Goal: Book appointment/travel/reservation

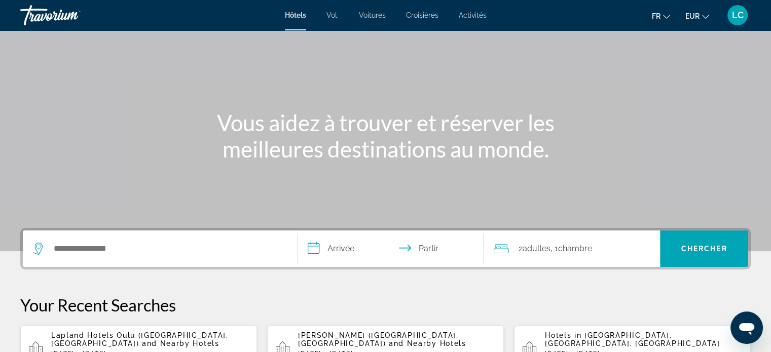
scroll to position [77, 0]
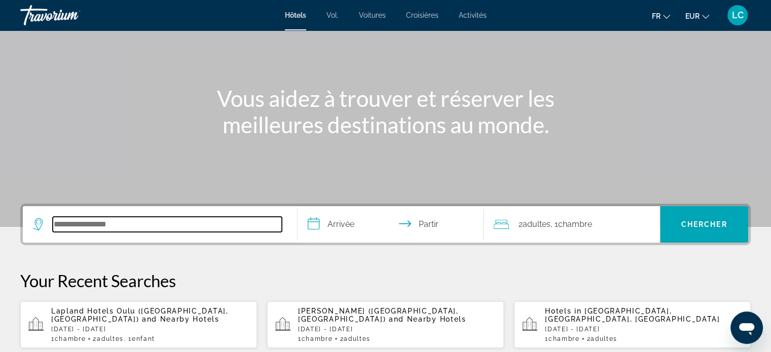
click at [142, 219] on input "Rechercher une destination hôtelière" at bounding box center [167, 224] width 229 height 15
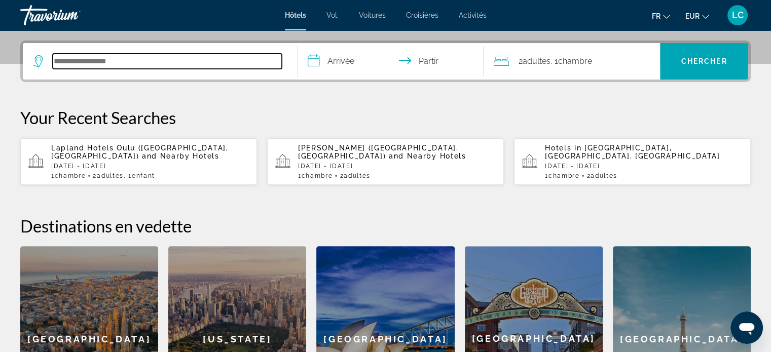
scroll to position [247, 0]
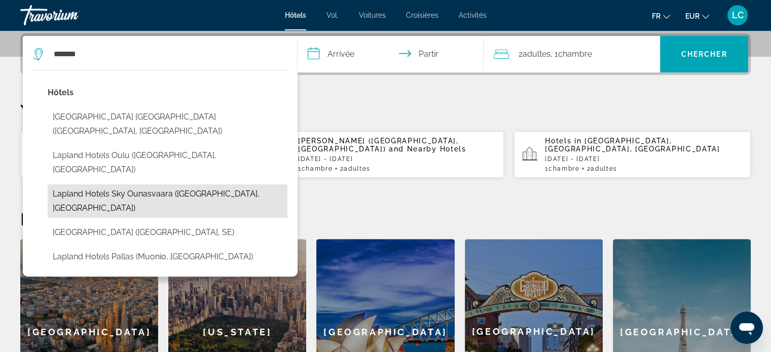
click at [162, 185] on button "Lapland Hotels Sky Ounasvaara (Rovaniemi, FI)" at bounding box center [168, 201] width 240 height 33
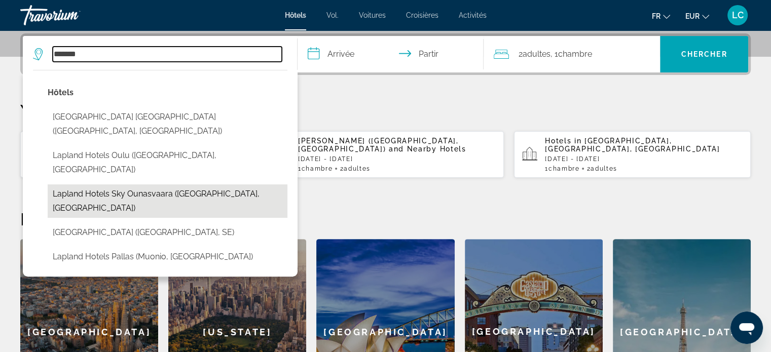
type input "**********"
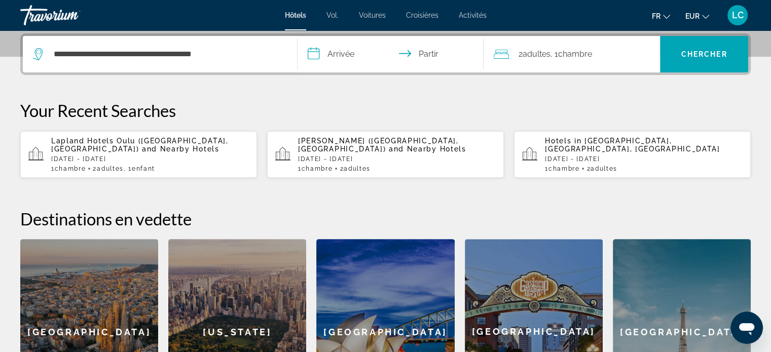
click at [341, 56] on input "**********" at bounding box center [393, 56] width 191 height 40
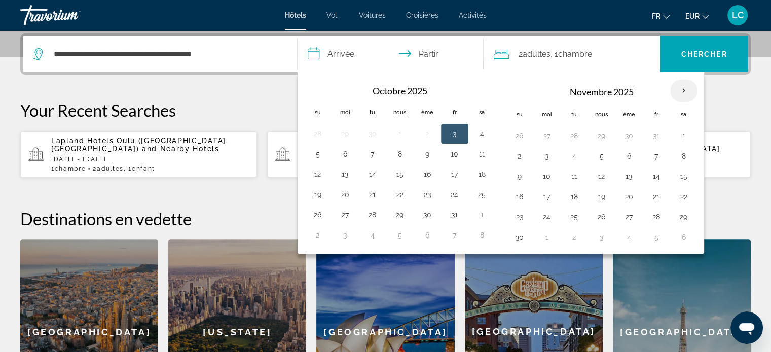
click at [681, 90] on th "Mois prochain" at bounding box center [683, 91] width 27 height 22
click at [315, 91] on th "Previous month" at bounding box center [317, 91] width 27 height 22
click at [624, 193] on button "20" at bounding box center [629, 197] width 16 height 14
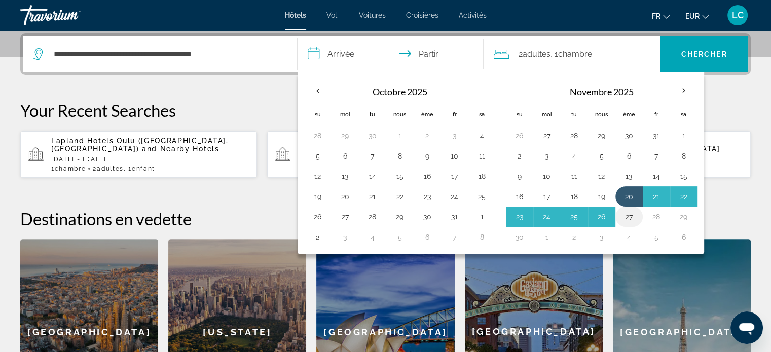
click at [626, 218] on button "27" at bounding box center [629, 217] width 16 height 14
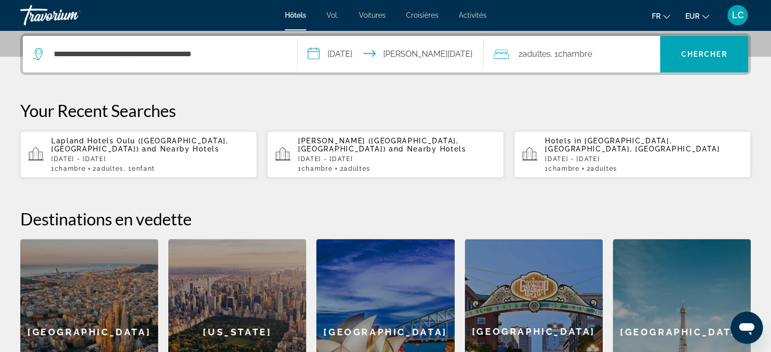
click at [358, 53] on input "**********" at bounding box center [393, 56] width 191 height 40
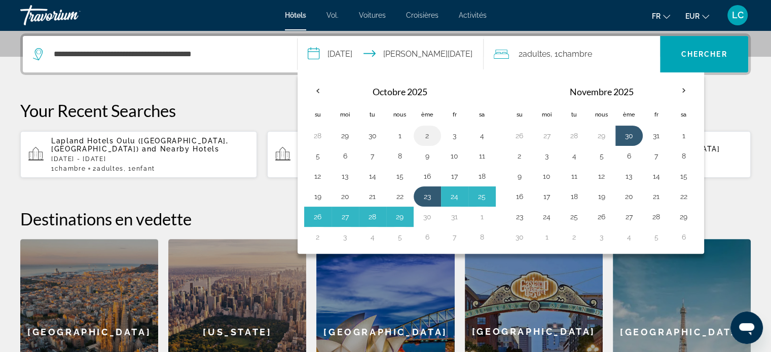
click at [428, 137] on button "2" at bounding box center [427, 136] width 16 height 14
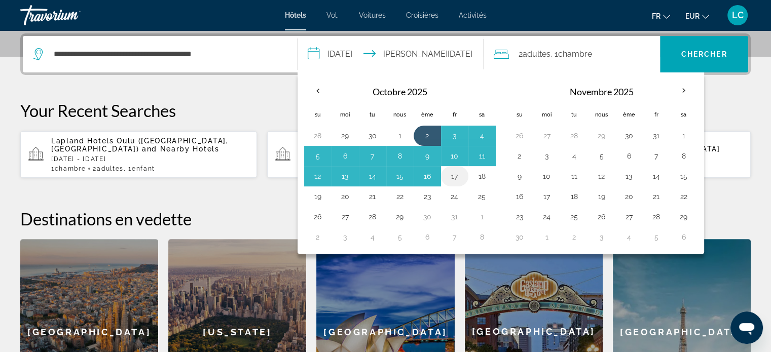
click at [455, 178] on button "17" at bounding box center [455, 176] width 16 height 14
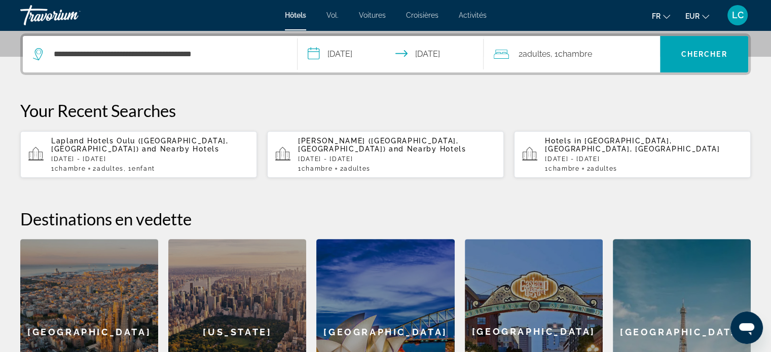
click at [357, 59] on input "**********" at bounding box center [393, 56] width 191 height 40
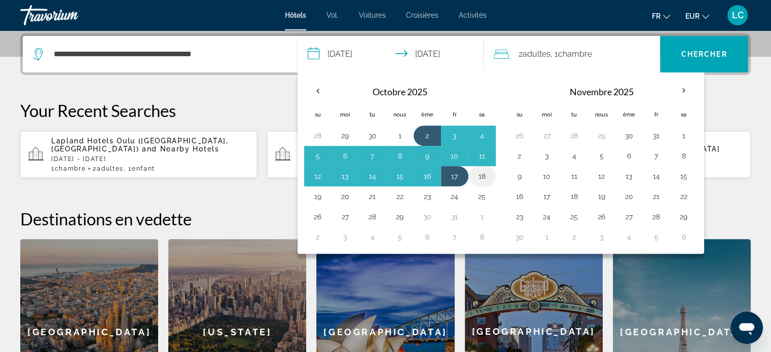
click at [483, 173] on button "18" at bounding box center [482, 176] width 16 height 14
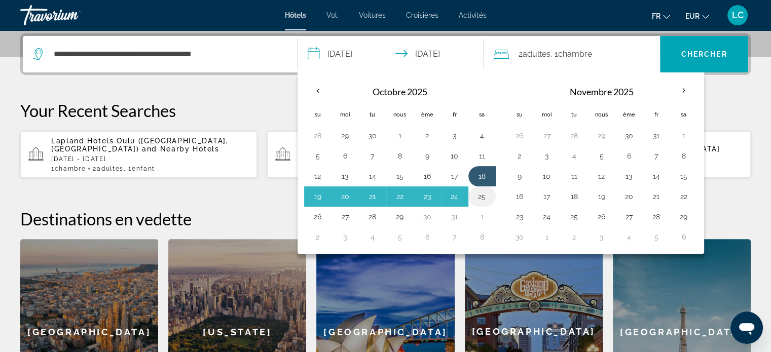
click at [479, 196] on button "25" at bounding box center [482, 197] width 16 height 14
type input "**********"
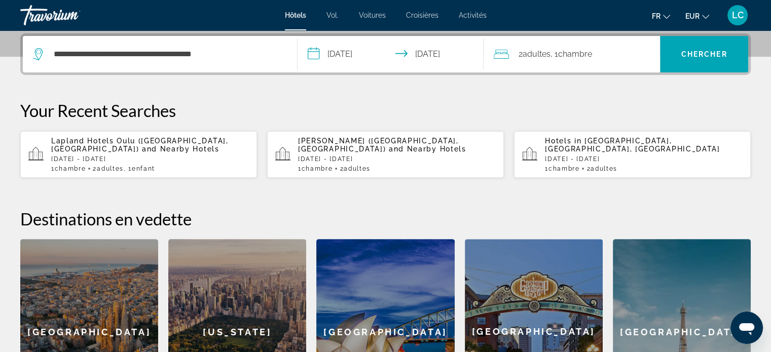
click at [575, 56] on font "Chambre" at bounding box center [575, 54] width 34 height 10
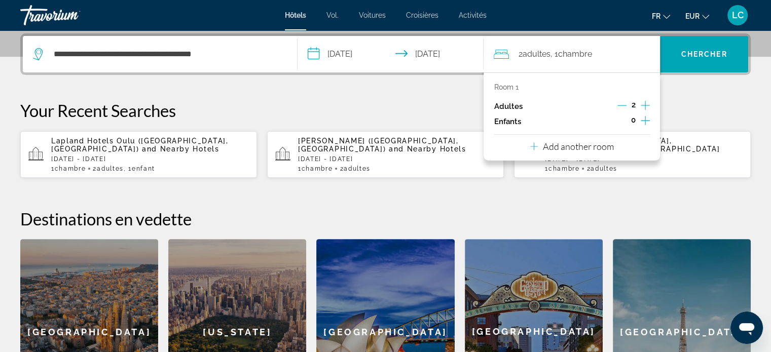
click at [644, 122] on icon "Increment children" at bounding box center [645, 121] width 9 height 12
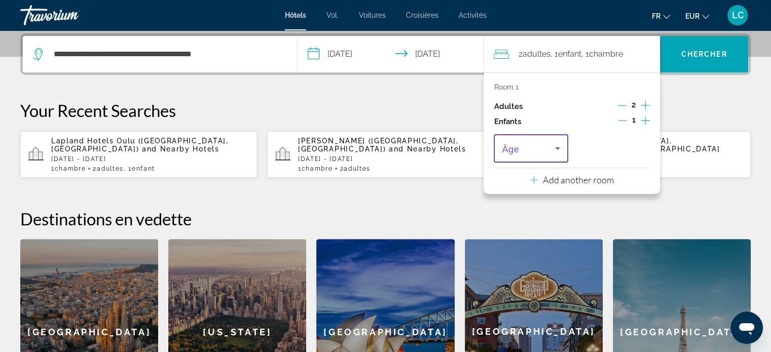
click at [543, 149] on span "Travelers: 2 adults, 1 child" at bounding box center [528, 148] width 53 height 12
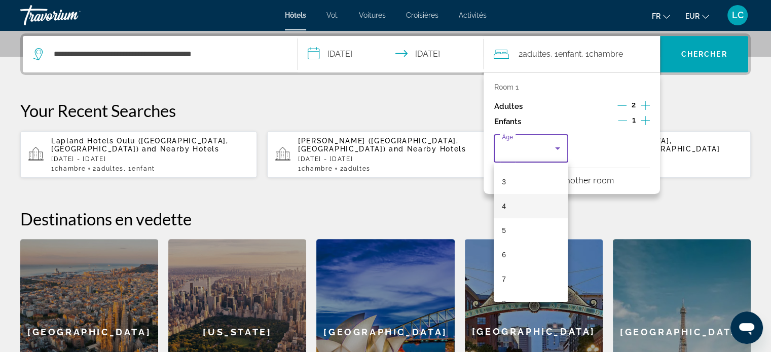
scroll to position [71, 0]
click at [511, 256] on mat-option "6" at bounding box center [531, 254] width 74 height 24
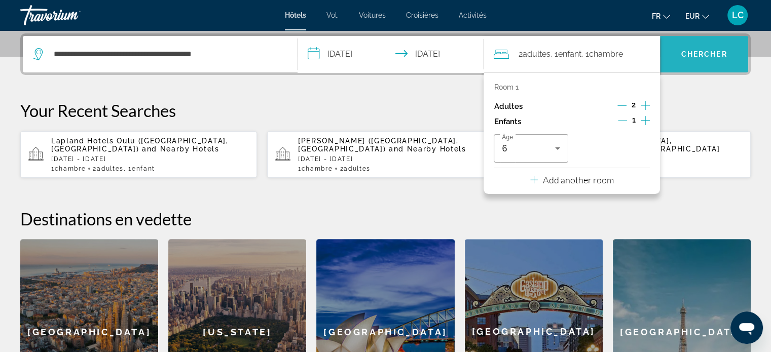
click at [694, 55] on font "Chercher" at bounding box center [704, 54] width 46 height 8
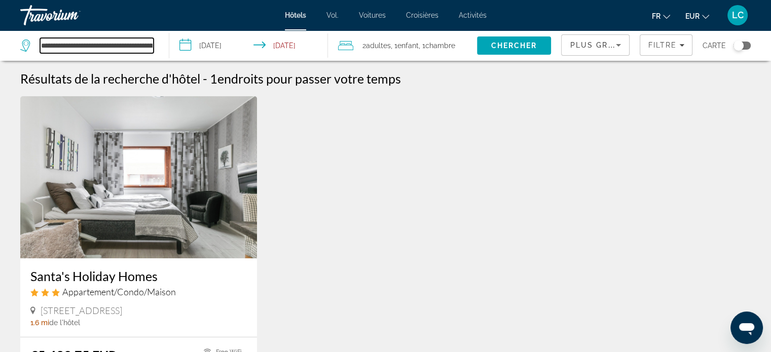
click at [130, 46] on input "**********" at bounding box center [97, 45] width 114 height 15
drag, startPoint x: 149, startPoint y: 45, endPoint x: 108, endPoint y: 41, distance: 40.2
click at [108, 41] on input "**********" at bounding box center [97, 45] width 114 height 15
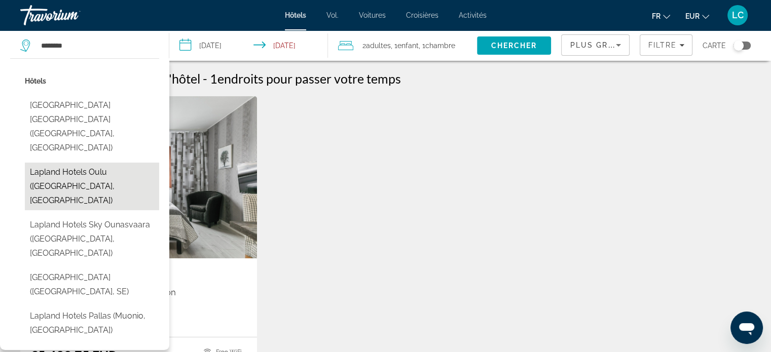
click at [104, 163] on button "Lapland Hotels Oulu (Oulu, FI)" at bounding box center [92, 187] width 134 height 48
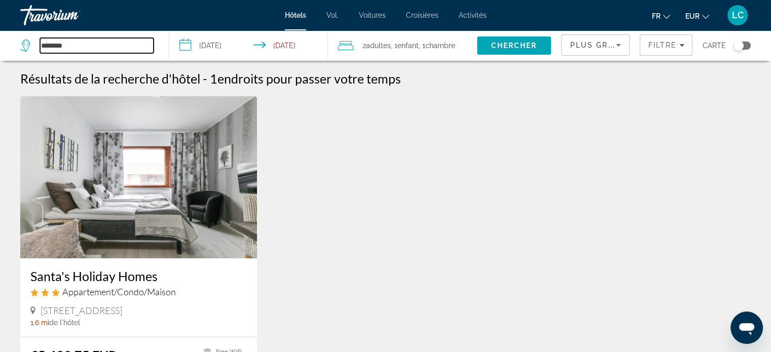
type input "**********"
click at [500, 45] on span "Chercher" at bounding box center [514, 46] width 46 height 8
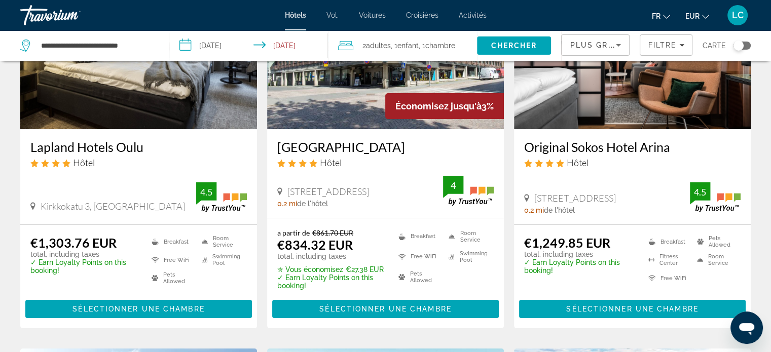
scroll to position [130, 0]
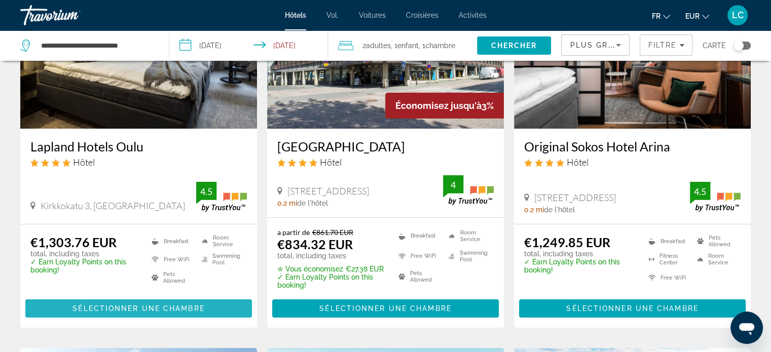
click at [128, 311] on span "Sélectionner une chambre" at bounding box center [138, 309] width 132 height 8
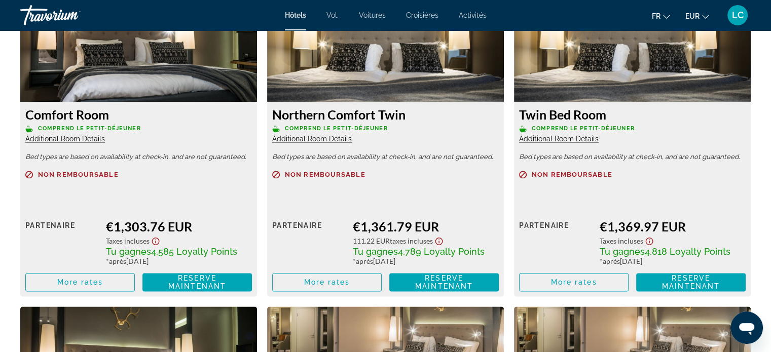
scroll to position [1440, 0]
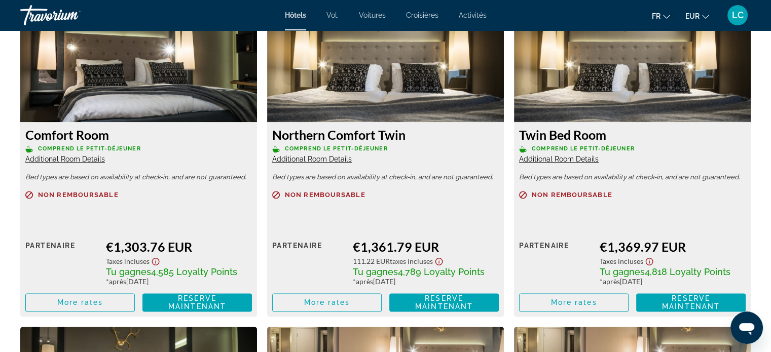
drag, startPoint x: 521, startPoint y: 135, endPoint x: 622, endPoint y: 130, distance: 101.5
click at [622, 130] on h3 "Twin Bed Room" at bounding box center [632, 134] width 227 height 15
click at [572, 159] on span "Additional Room Details" at bounding box center [559, 159] width 80 height 8
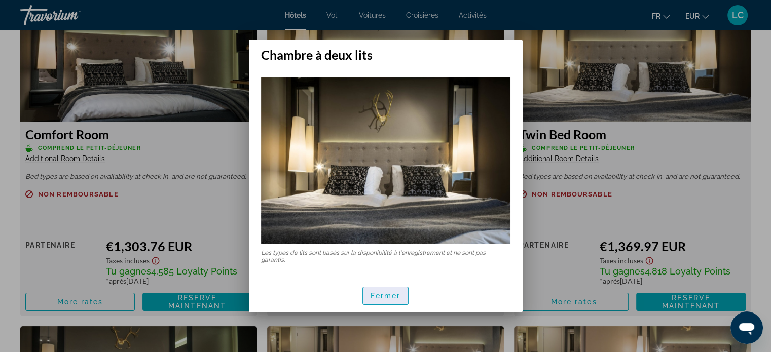
click at [390, 296] on font "Fermer" at bounding box center [386, 296] width 30 height 8
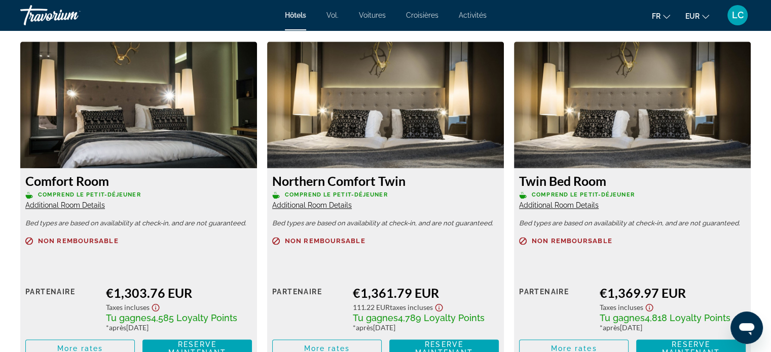
scroll to position [1391, 0]
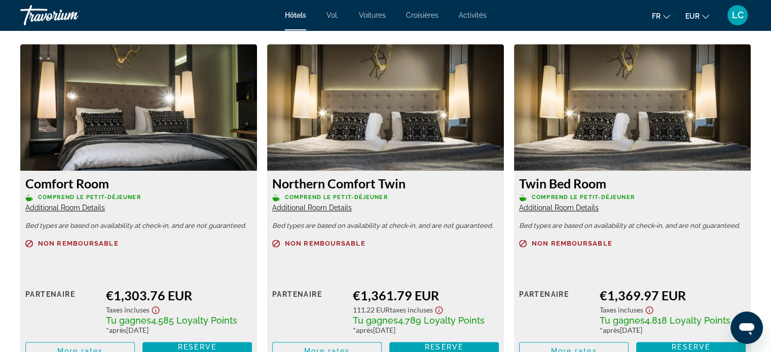
drag, startPoint x: 521, startPoint y: 182, endPoint x: 603, endPoint y: 187, distance: 82.3
click at [603, 187] on h3 "Twin Bed Room" at bounding box center [632, 183] width 227 height 15
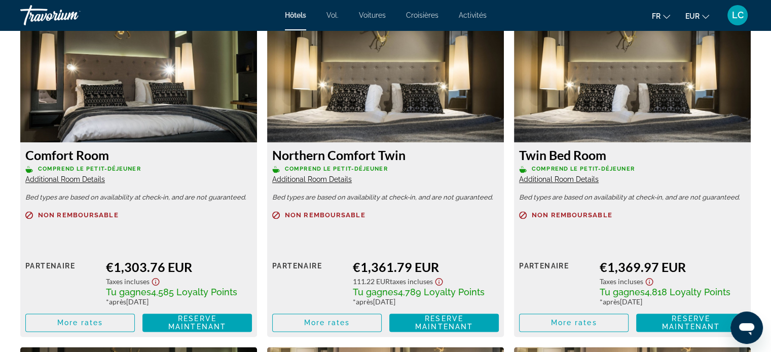
scroll to position [1420, 0]
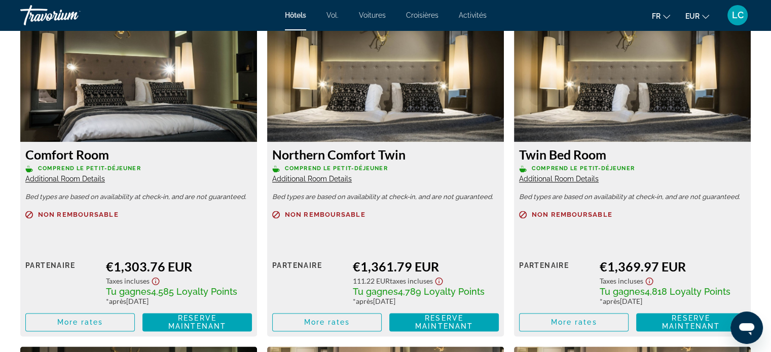
click at [754, 156] on div "Twin Bed Room Comprend le petit-déjeuner Additional Room Details Bed types are …" at bounding box center [632, 175] width 247 height 321
drag, startPoint x: 276, startPoint y: 153, endPoint x: 406, endPoint y: 154, distance: 129.8
click at [406, 154] on h3 "Northern Comfort Twin" at bounding box center [385, 154] width 227 height 15
click at [6, 233] on div "Sommaire Catégorie Hotel Adresse Kirkkokatu 3, Oulu 90100, Finland La descripti…" at bounding box center [385, 76] width 771 height 2222
click at [84, 323] on span "More rates" at bounding box center [80, 322] width 46 height 8
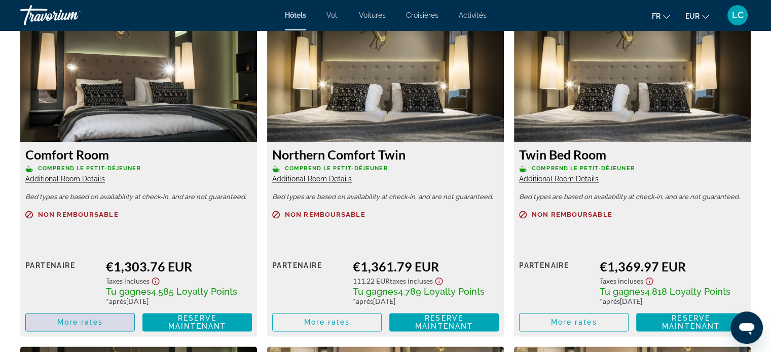
scroll to position [0, 0]
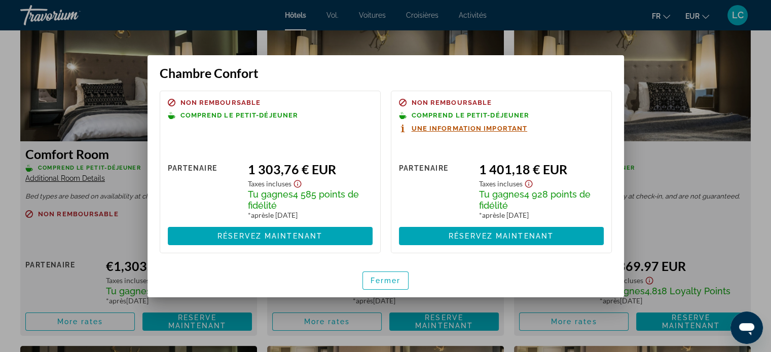
click at [474, 126] on span "Une information important" at bounding box center [470, 128] width 116 height 7
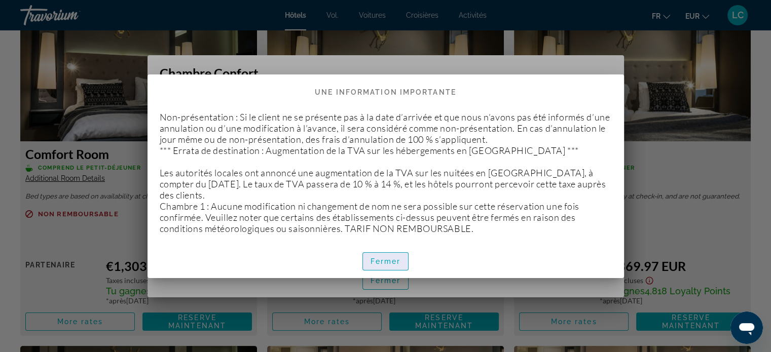
click at [392, 256] on span "button" at bounding box center [386, 261] width 46 height 24
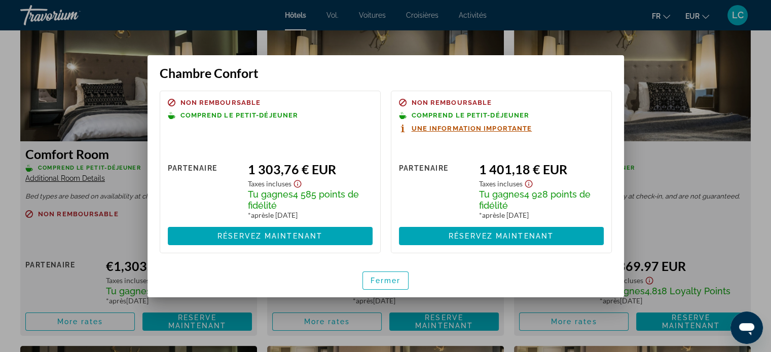
click at [466, 130] on font "Une information importante" at bounding box center [472, 129] width 121 height 8
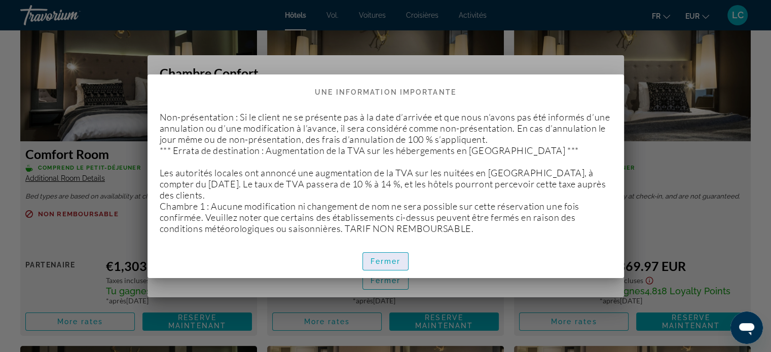
click at [395, 265] on span "button" at bounding box center [386, 261] width 46 height 24
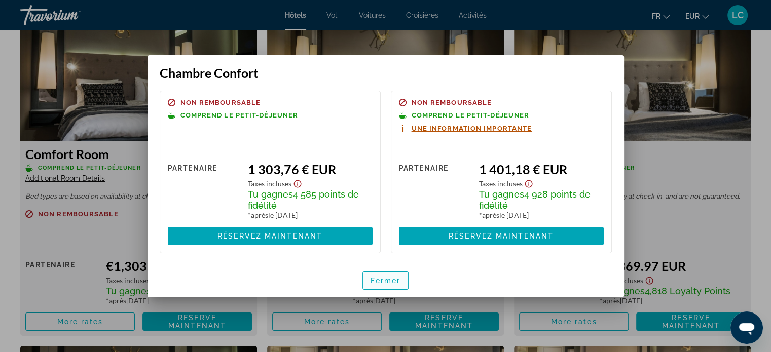
click at [394, 281] on font "Fermer" at bounding box center [386, 281] width 30 height 8
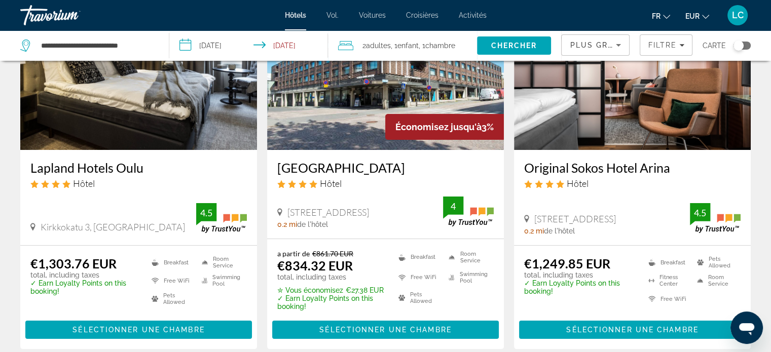
scroll to position [112, 0]
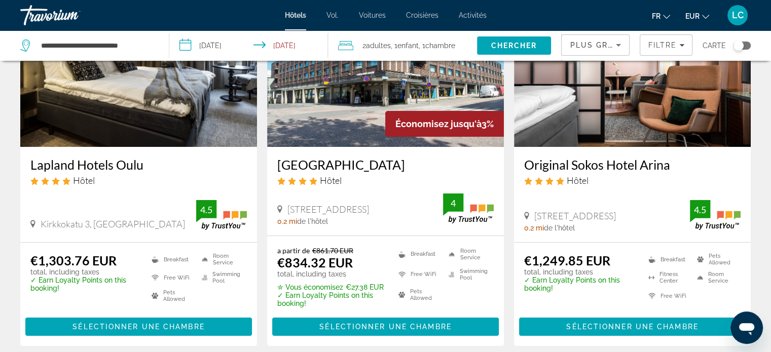
drag, startPoint x: 275, startPoint y: 164, endPoint x: 392, endPoint y: 167, distance: 117.6
click at [392, 167] on div "Scandic Oulu Station Hôtel Kajaaninkatu 17, Oulu 0.2 mi de l'hôtel 4" at bounding box center [385, 191] width 237 height 89
copy h3 "Scandic Oulu Station"
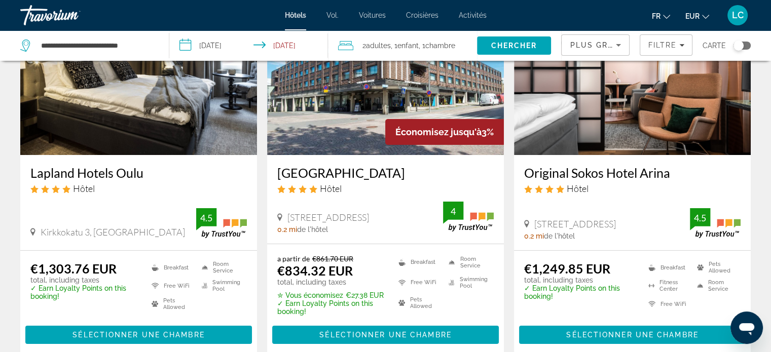
scroll to position [101, 0]
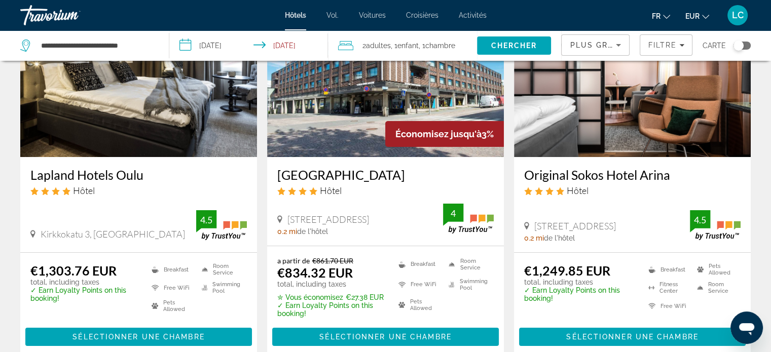
drag, startPoint x: 519, startPoint y: 173, endPoint x: 677, endPoint y: 177, distance: 158.2
click at [677, 177] on div "Original Sokos Hotel Arina Hôtel Pakkahuoneenkatu 16, Oulu 0.2 mi de l'hôtel 4.5" at bounding box center [632, 204] width 237 height 95
copy h3 "Original Sokos Hotel Arina"
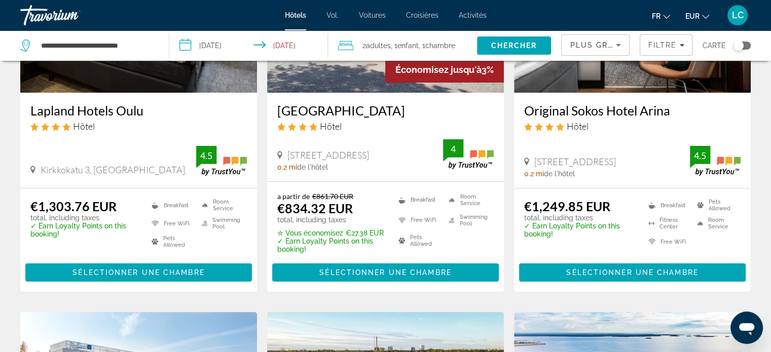
scroll to position [170, 0]
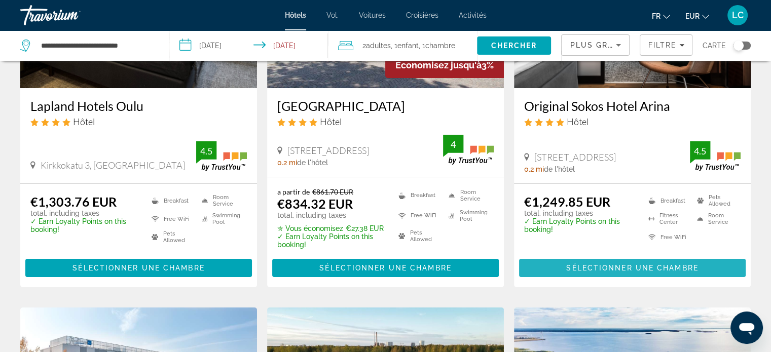
click at [594, 271] on span "Sélectionner une chambre" at bounding box center [632, 268] width 132 height 8
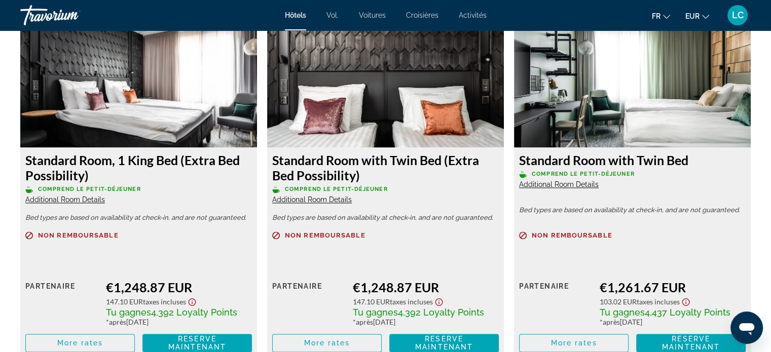
scroll to position [1421, 0]
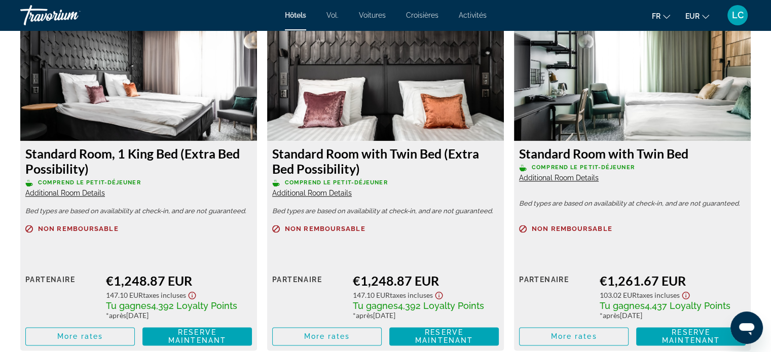
drag, startPoint x: 24, startPoint y: 150, endPoint x: 104, endPoint y: 174, distance: 83.6
click at [104, 174] on div "Standard Room, 1 King Bed (Extra Bed Possibility) Comprend le petit-déjeuner Ad…" at bounding box center [138, 246] width 237 height 210
click at [102, 337] on span "More rates" at bounding box center [80, 337] width 46 height 8
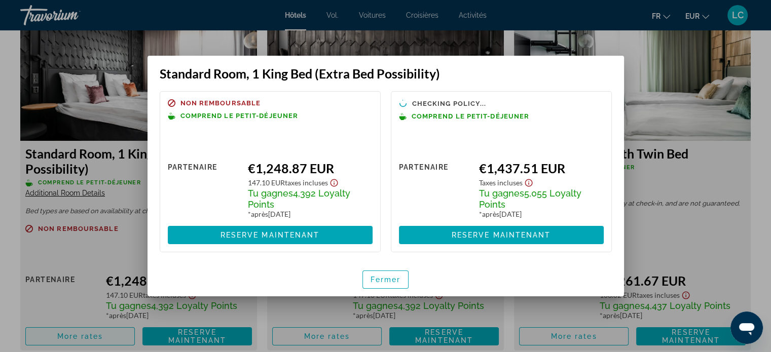
scroll to position [0, 0]
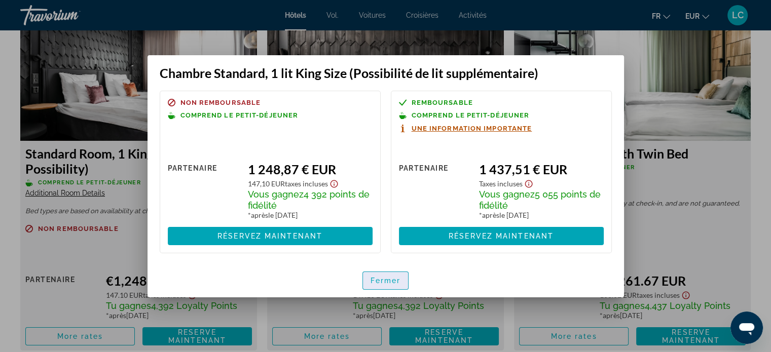
click at [381, 280] on font "Fermer" at bounding box center [386, 281] width 30 height 8
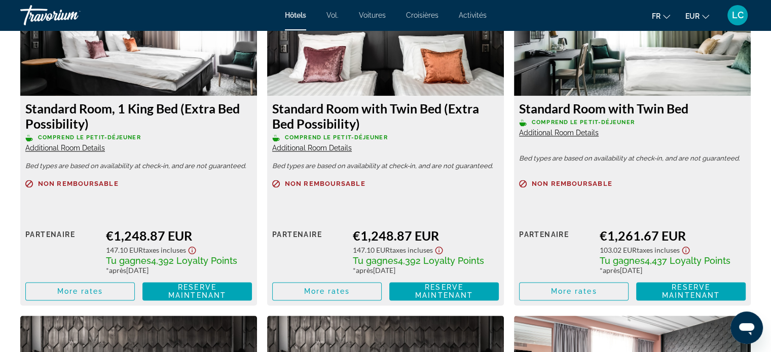
scroll to position [1467, 0]
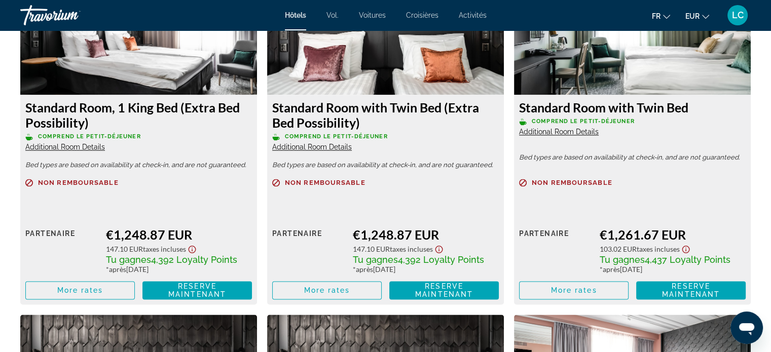
click at [10, 218] on div "Sommaire Catégorie Hotel Adresse Pakkahuoneenkatu 16, Oulu 90100, Finland La de…" at bounding box center [385, 210] width 771 height 2584
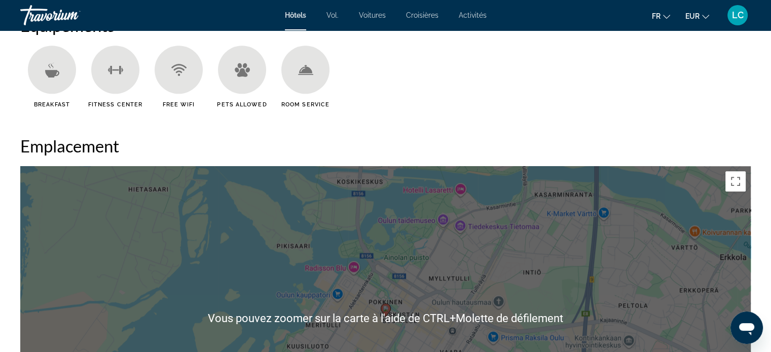
scroll to position [838, 0]
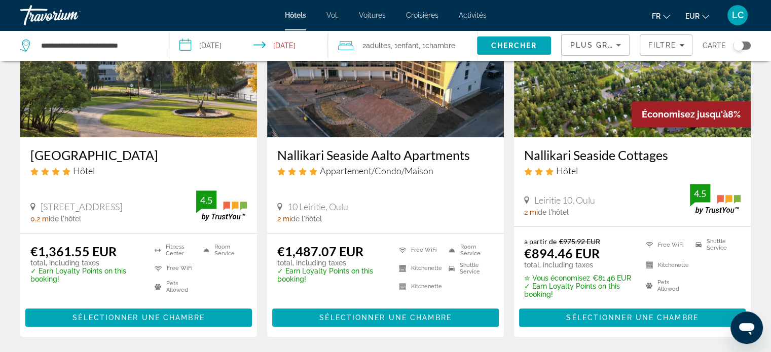
scroll to position [505, 0]
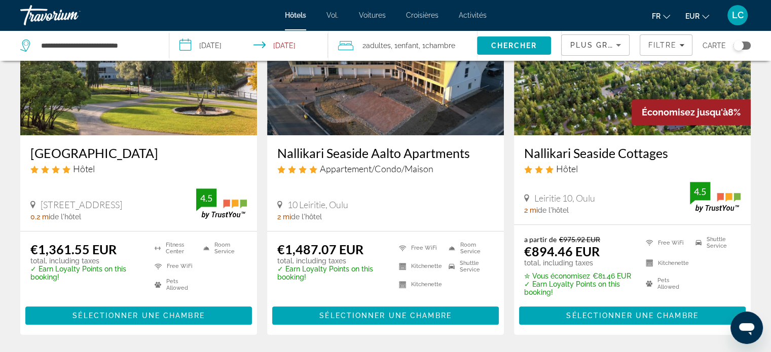
drag, startPoint x: 26, startPoint y: 156, endPoint x: 176, endPoint y: 154, distance: 150.1
click at [176, 154] on div "Radisson Blu Hotel Oulu Hôtel Hallituskatu 1, Oulu 0.2 mi de l'hôtel 4.5" at bounding box center [138, 182] width 237 height 95
copy h3 "Radisson Blu Hotel Oulu"
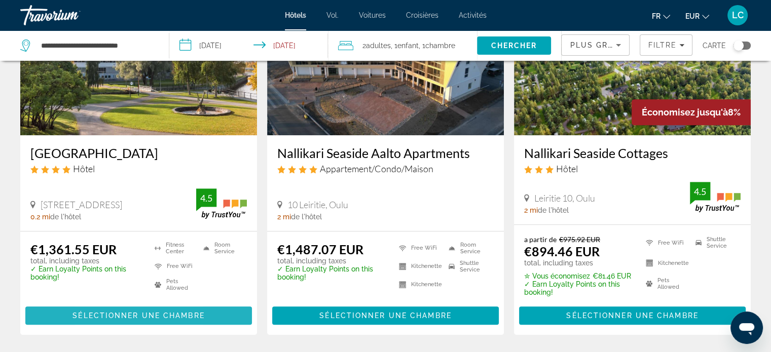
click at [99, 318] on span "Sélectionner une chambre" at bounding box center [138, 316] width 132 height 8
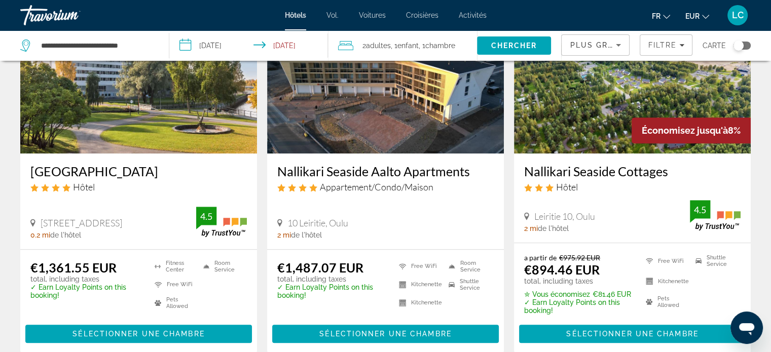
scroll to position [490, 0]
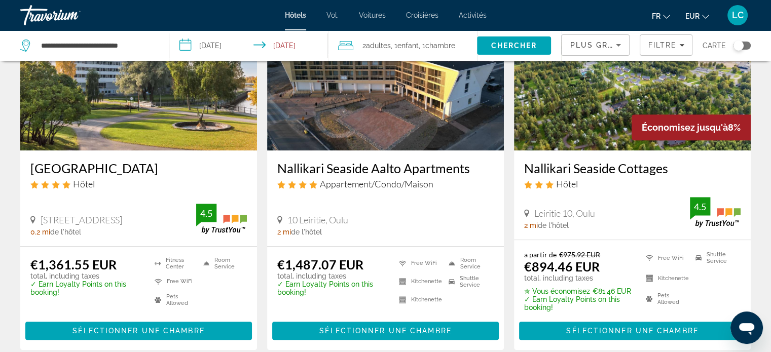
drag, startPoint x: 276, startPoint y: 170, endPoint x: 483, endPoint y: 158, distance: 207.2
click at [483, 158] on div "Nallikari Seaside Aalto Apartments Appartement/Condo/Maison 10 Leiritie, Oulu 2…" at bounding box center [385, 198] width 237 height 95
copy h3 "Nallikari Seaside Aalto Apartments"
drag, startPoint x: 521, startPoint y: 168, endPoint x: 674, endPoint y: 164, distance: 152.6
click at [674, 164] on div "Nallikari Seaside Cottages Hôtel Leiritie 10, Oulu 2 mi de l'hôtel 4.5" at bounding box center [632, 195] width 237 height 89
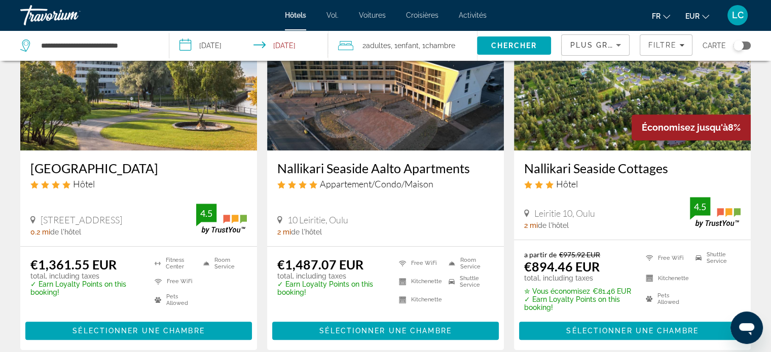
copy h3 "Nallikari Seaside Cottages"
click at [585, 334] on span "Sélectionner une chambre" at bounding box center [632, 331] width 132 height 8
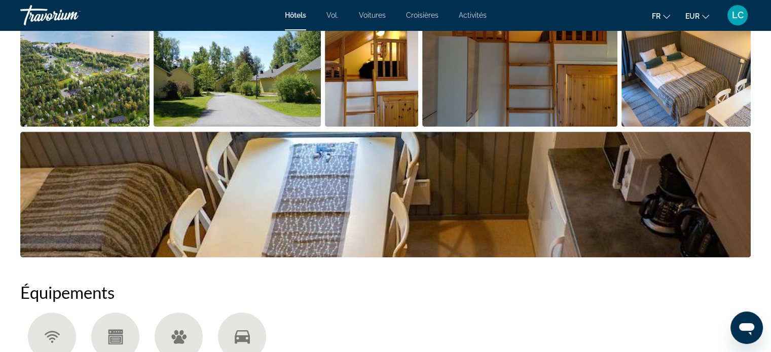
scroll to position [564, 0]
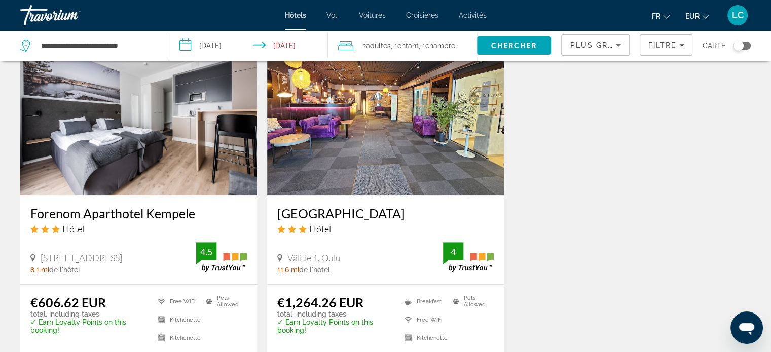
scroll to position [828, 0]
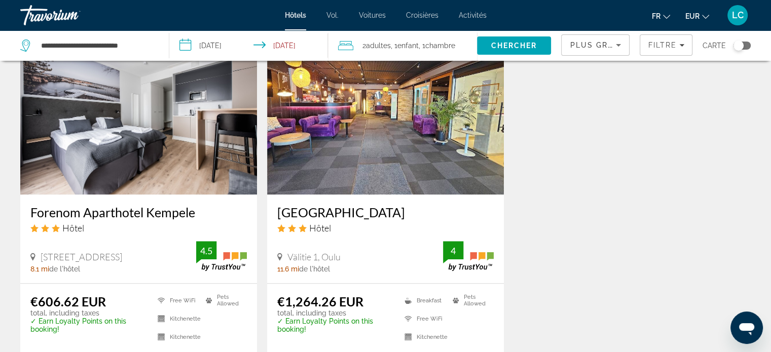
drag, startPoint x: 28, startPoint y: 212, endPoint x: 206, endPoint y: 206, distance: 178.0
click at [206, 206] on div "Forenom Aparthotel Kempele Hôtel Pekurintie 2, Kempele 8.1 mi de l'hôtel 4.5" at bounding box center [138, 239] width 237 height 89
copy h3 "Forenom Aparthotel Kempele"
drag, startPoint x: 276, startPoint y: 210, endPoint x: 442, endPoint y: 206, distance: 165.8
click at [442, 206] on div "Samantta Hotel & Restaurant Hôtel Välitie 1, Oulu 11.6 mi de l'hôtel 4" at bounding box center [385, 239] width 237 height 89
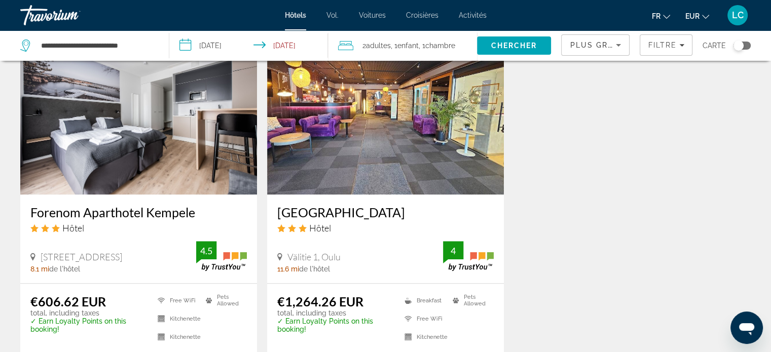
copy h3 "Samantta Hotel & Restaurant"
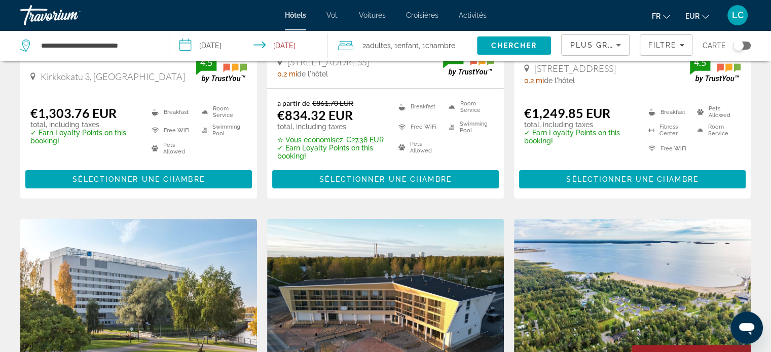
scroll to position [0, 0]
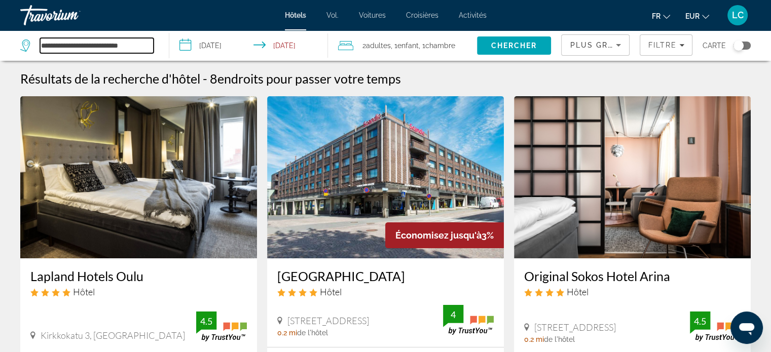
drag, startPoint x: 139, startPoint y: 44, endPoint x: 70, endPoint y: 46, distance: 69.0
click at [70, 46] on input "**********" at bounding box center [97, 45] width 114 height 15
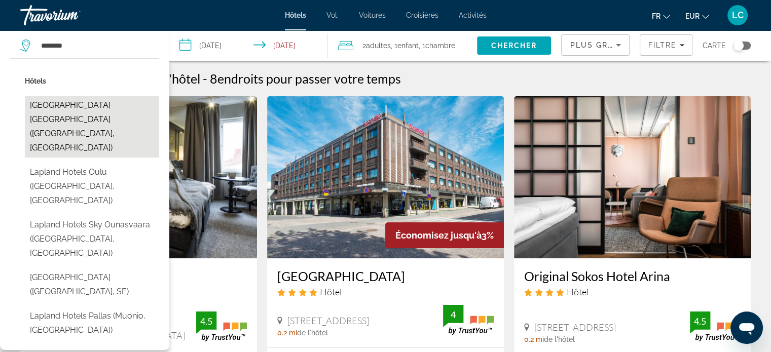
click at [85, 111] on button "Lapland Northern Lights Hotel Ilveslinna (Ranua, FI)" at bounding box center [92, 127] width 134 height 62
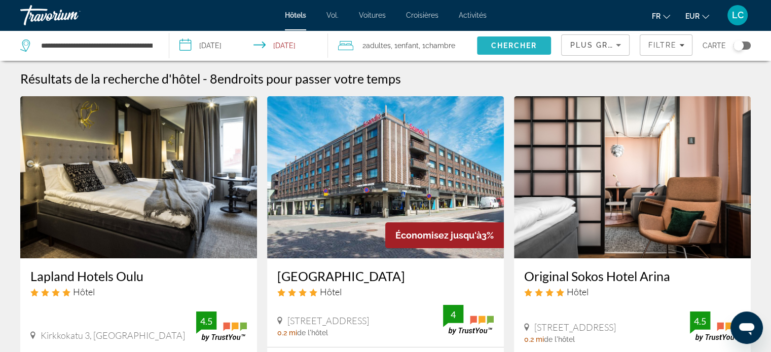
click at [536, 50] on span "Search" at bounding box center [514, 45] width 75 height 24
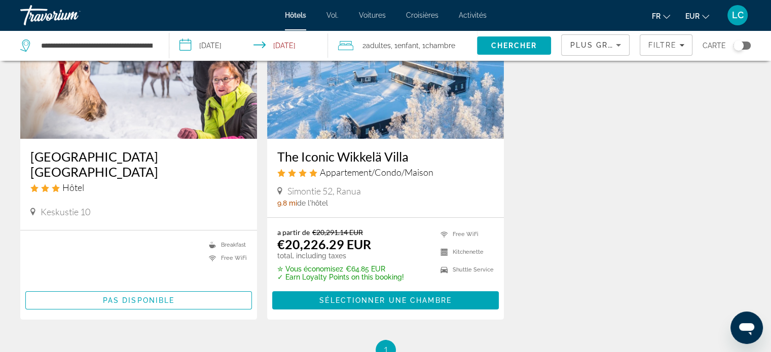
scroll to position [119, 0]
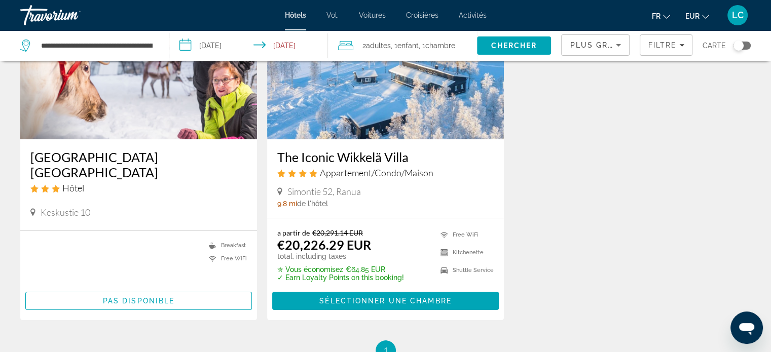
drag, startPoint x: 275, startPoint y: 155, endPoint x: 442, endPoint y: 149, distance: 166.9
click at [442, 149] on div "The Iconic Wikkelä Villa Appartement/Condo/Maison Simontie 52, Ranua 9.8 mi de …" at bounding box center [385, 178] width 237 height 79
copy h3 "The Iconic Wikkelä Villa"
click at [583, 166] on div "Lapland Northern Lights Hotel Ilveslinna Hôtel Keskustie 10 0 mi de l'hôtel tot…" at bounding box center [385, 158] width 741 height 363
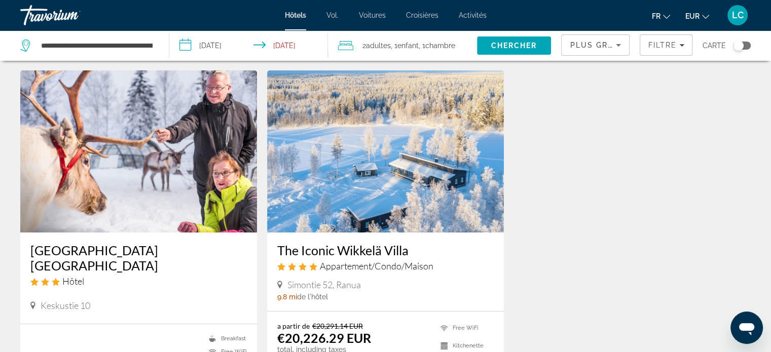
scroll to position [0, 0]
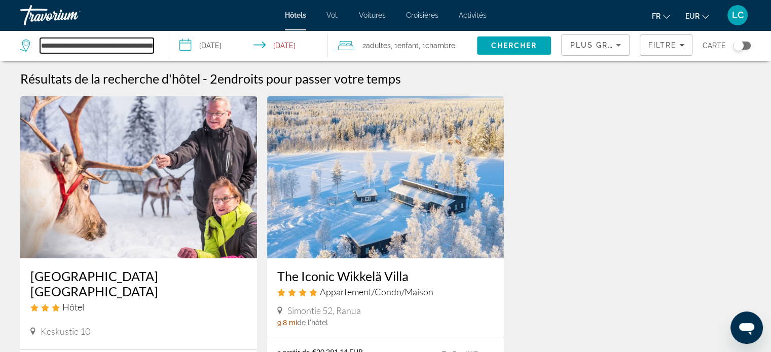
click at [145, 50] on input "**********" at bounding box center [97, 45] width 114 height 15
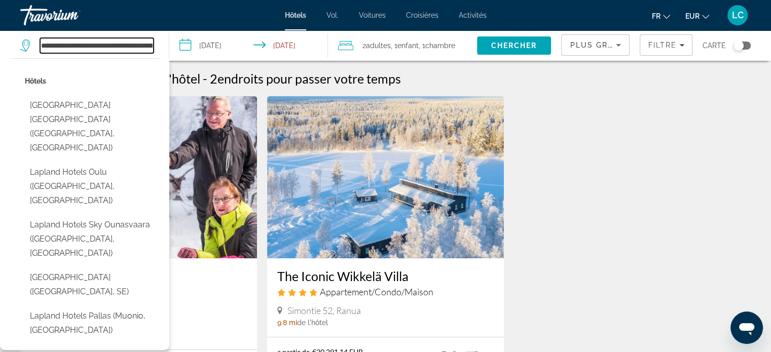
click at [148, 45] on input "**********" at bounding box center [97, 45] width 114 height 15
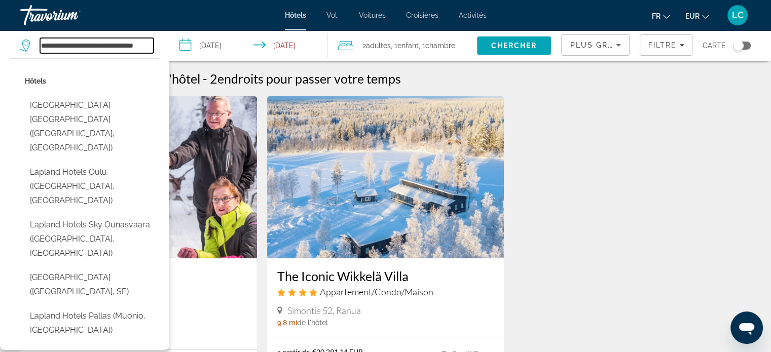
scroll to position [0, 0]
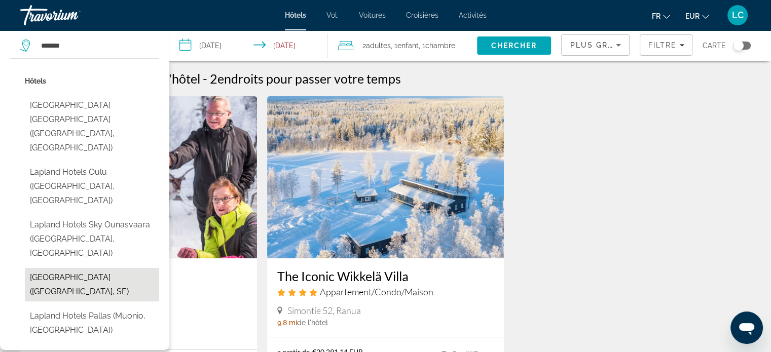
click at [109, 268] on button "Lapland View Lodge (Oevertornea, SE)" at bounding box center [92, 284] width 134 height 33
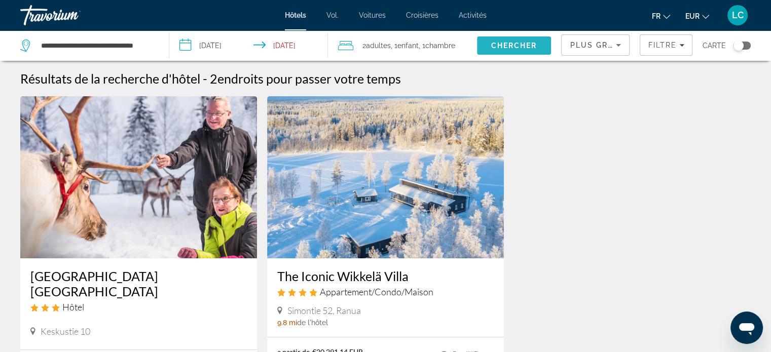
click at [531, 44] on span "Chercher" at bounding box center [514, 46] width 46 height 8
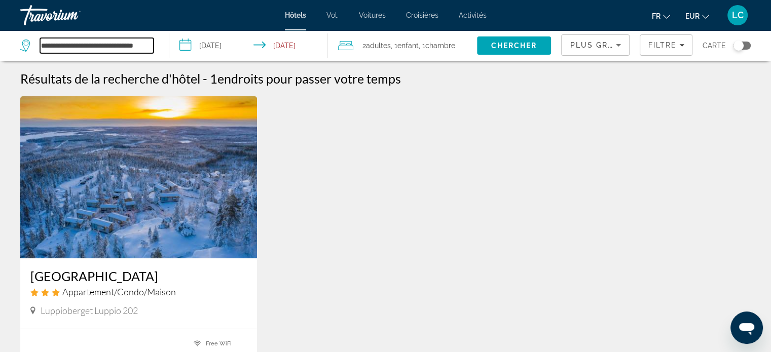
click at [149, 46] on input "**********" at bounding box center [97, 45] width 114 height 15
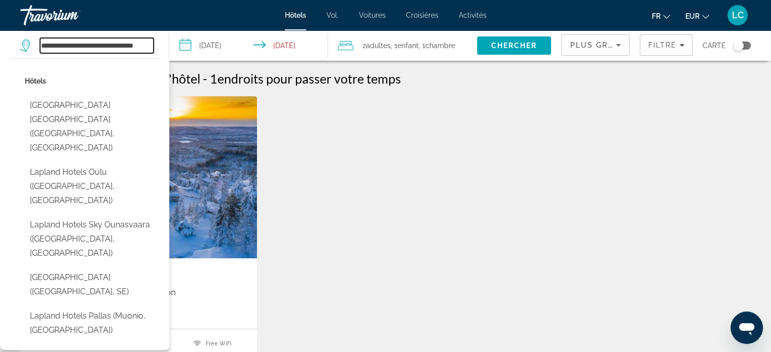
click at [146, 44] on input "**********" at bounding box center [97, 45] width 114 height 15
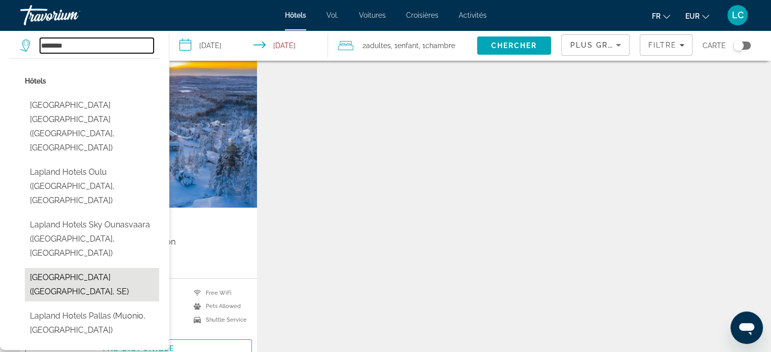
scroll to position [68, 0]
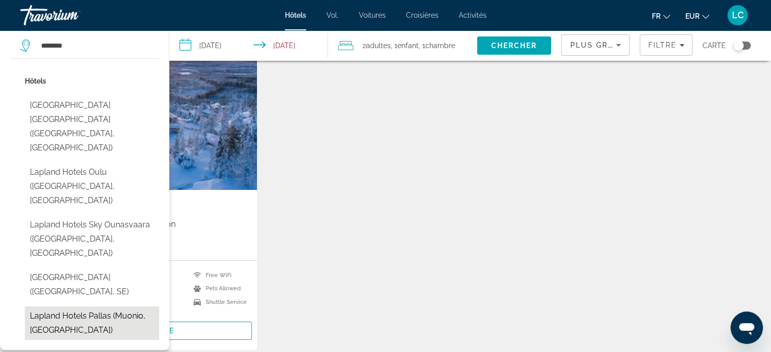
click at [106, 307] on button "Lapland Hotels Pallas (Muonio, FI)" at bounding box center [92, 323] width 134 height 33
type input "**********"
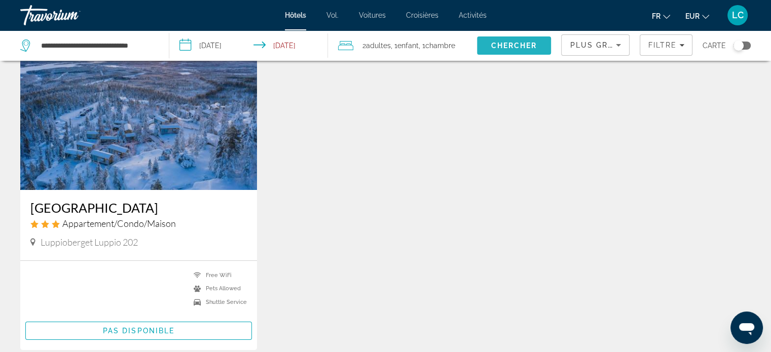
click at [502, 44] on span "Chercher" at bounding box center [514, 46] width 46 height 8
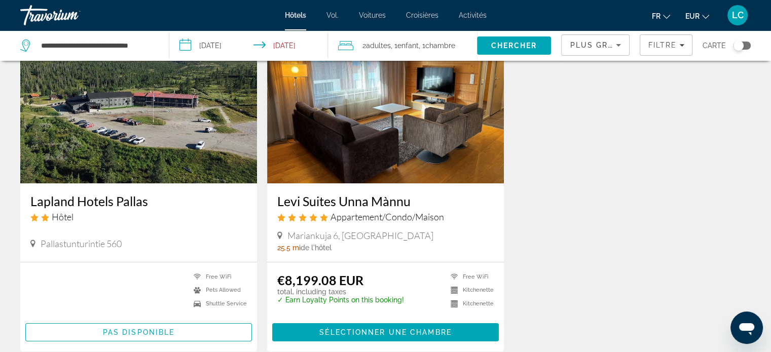
scroll to position [74, 0]
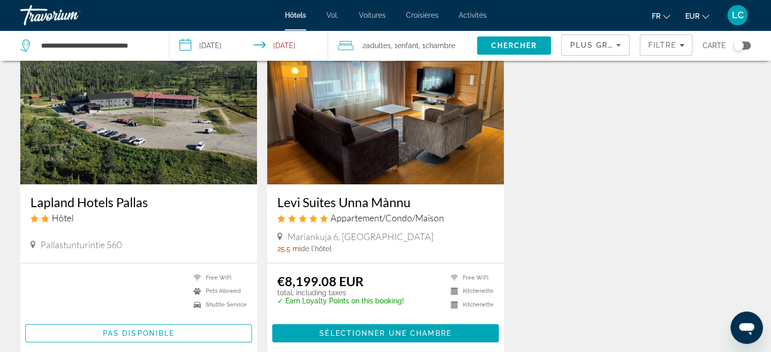
drag, startPoint x: 270, startPoint y: 202, endPoint x: 416, endPoint y: 208, distance: 146.1
click at [416, 208] on div "Levi Suites Unna Mànnu Appartement/Condo/Maison Mariankuja 6, Kittilae 25.5 mi …" at bounding box center [385, 224] width 237 height 79
copy h3 "Levi Suites Unna Mànnu"
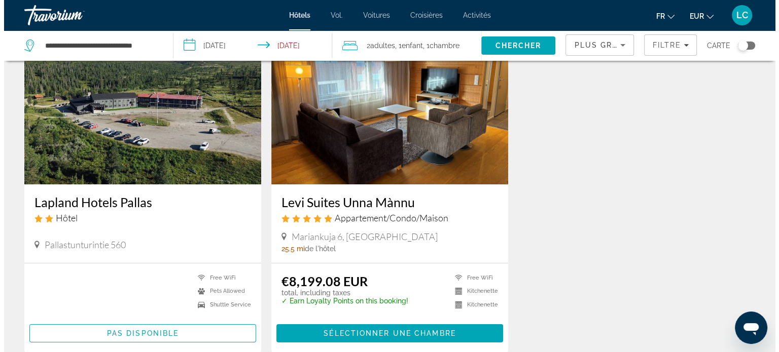
scroll to position [0, 0]
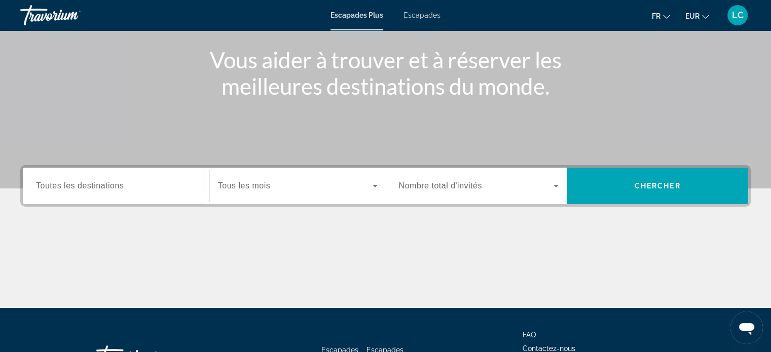
scroll to position [138, 0]
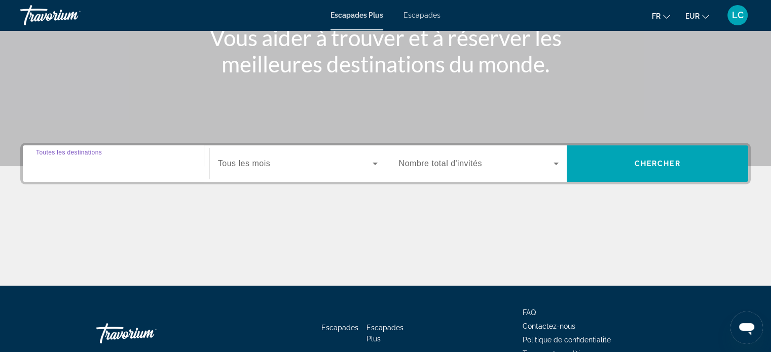
click at [124, 166] on input "Destination Toutes les destinations" at bounding box center [116, 164] width 160 height 12
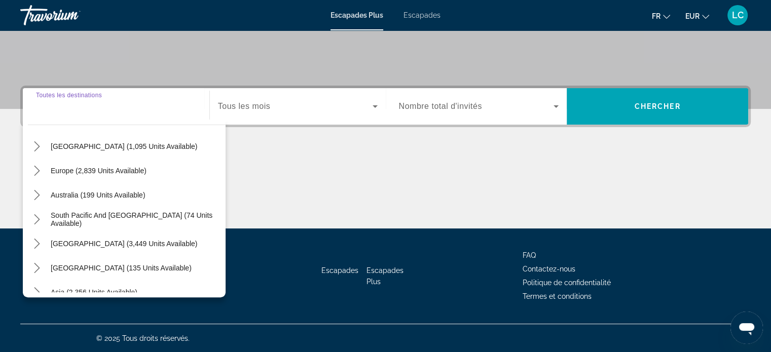
scroll to position [103, 0]
click at [32, 171] on icon "Toggle Europe (2,839 units available) submenu" at bounding box center [37, 171] width 10 height 10
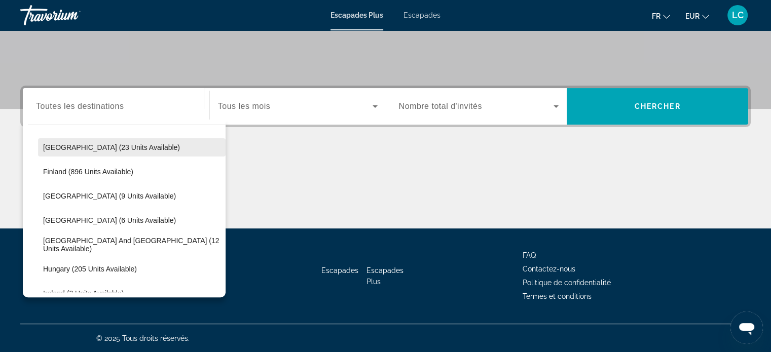
scroll to position [201, 0]
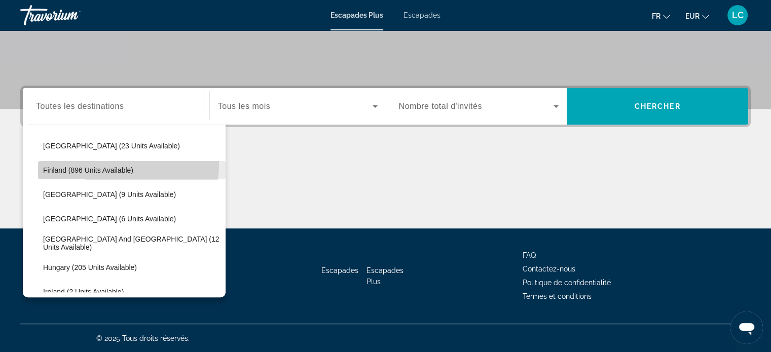
click at [87, 162] on span "Select destination: Finland (896 units available)" at bounding box center [132, 170] width 188 height 24
type input "**********"
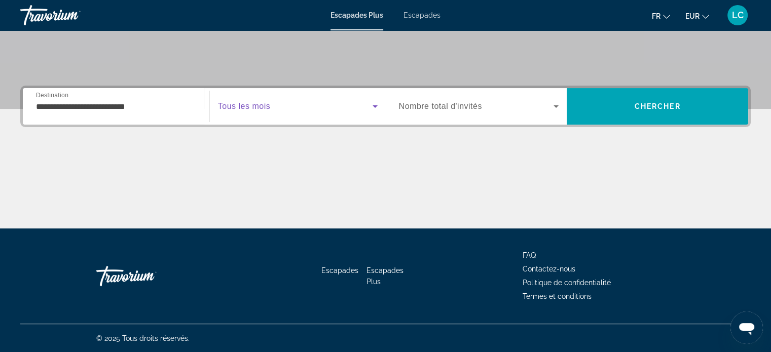
click at [282, 107] on span "Widget de recherche" at bounding box center [295, 106] width 155 height 12
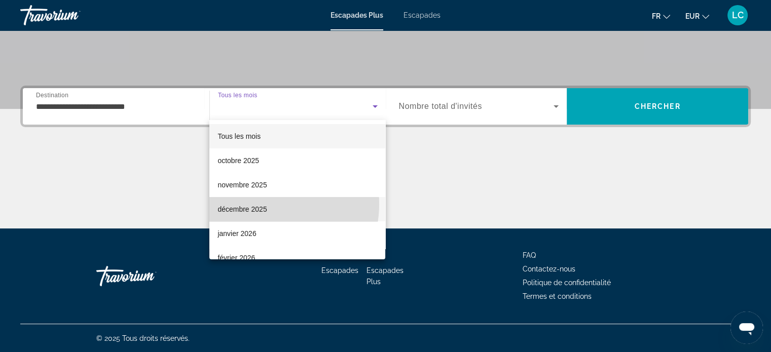
click at [265, 204] on span "décembre 2025" at bounding box center [241, 209] width 49 height 12
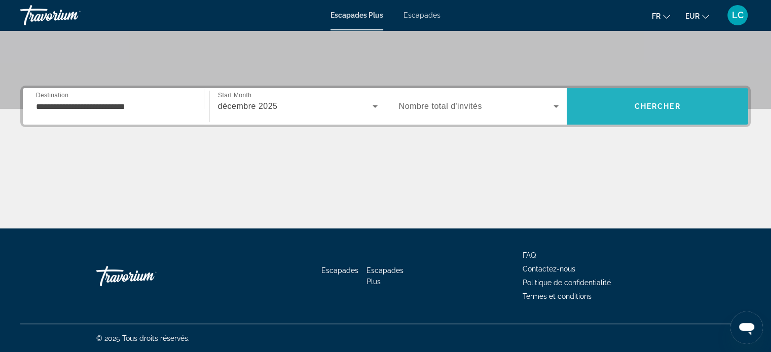
click at [655, 104] on span "Chercher" at bounding box center [658, 106] width 46 height 8
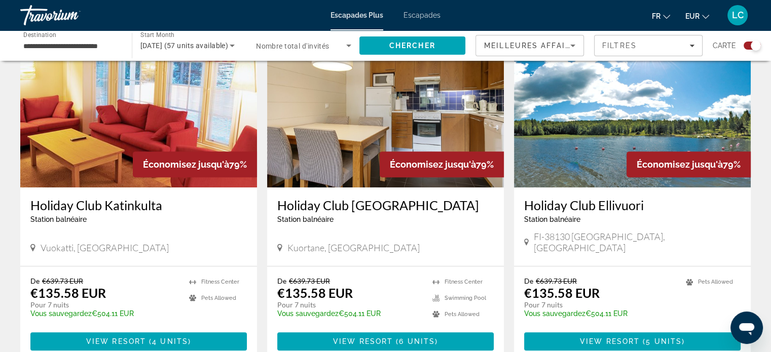
scroll to position [376, 0]
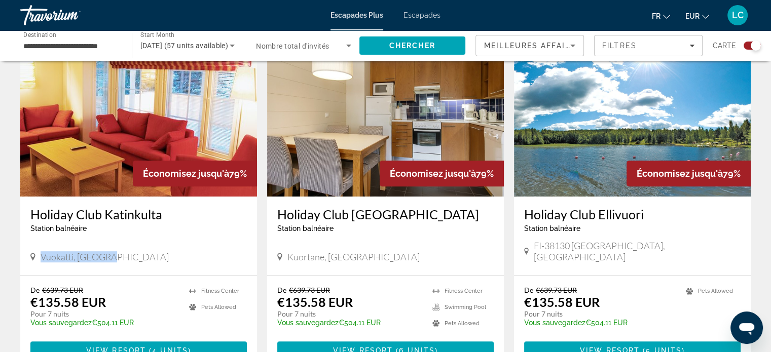
drag, startPoint x: 39, startPoint y: 244, endPoint x: 129, endPoint y: 252, distance: 90.6
click at [129, 252] on div "Vuokatti, [GEOGRAPHIC_DATA]" at bounding box center [138, 258] width 216 height 14
copy span "Vuokatti, [GEOGRAPHIC_DATA]"
drag, startPoint x: 286, startPoint y: 245, endPoint x: 365, endPoint y: 250, distance: 79.3
click at [365, 251] on div "Kuortane, [GEOGRAPHIC_DATA]" at bounding box center [385, 256] width 216 height 11
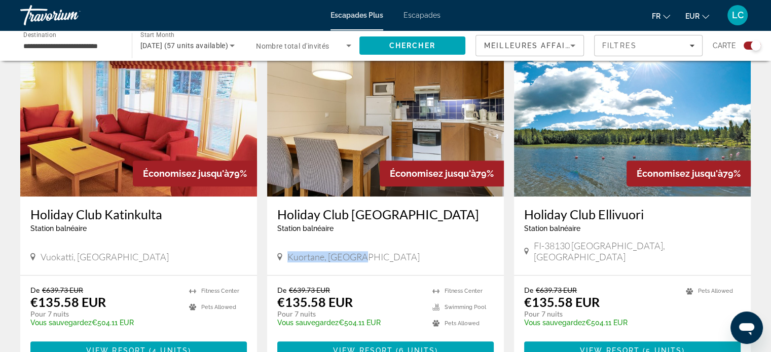
copy span "Kuortane, [GEOGRAPHIC_DATA]"
drag, startPoint x: 530, startPoint y: 247, endPoint x: 642, endPoint y: 250, distance: 111.6
click at [642, 250] on div "FI-38130 [GEOGRAPHIC_DATA], [GEOGRAPHIC_DATA]" at bounding box center [632, 251] width 216 height 22
copy span "FI-38130 [GEOGRAPHIC_DATA], [GEOGRAPHIC_DATA]"
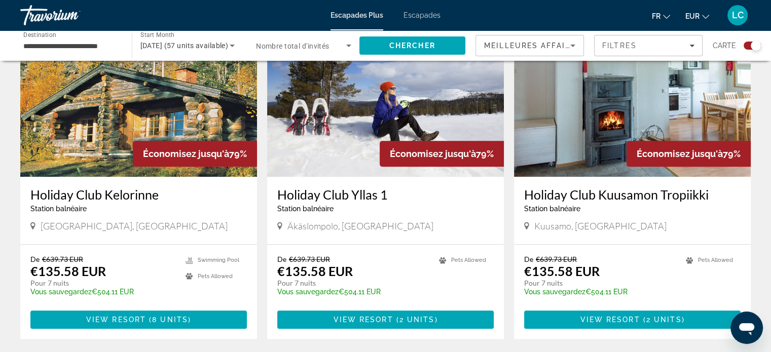
scroll to position [753, 0]
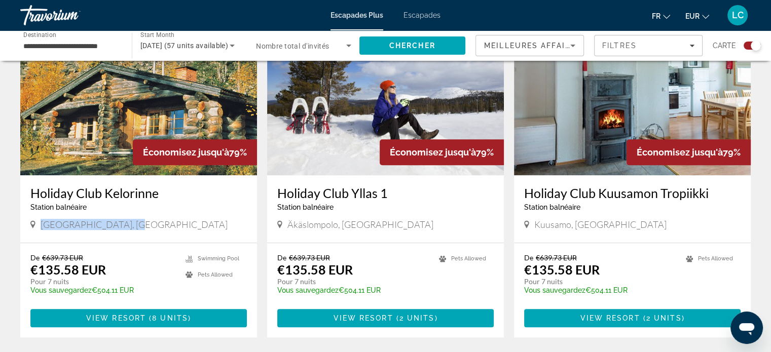
drag, startPoint x: 40, startPoint y: 213, endPoint x: 154, endPoint y: 223, distance: 115.0
click at [154, 223] on div "Holiday Club [GEOGRAPHIC_DATA] balnéaire - Ceci est une station d'adultes seule…" at bounding box center [138, 208] width 237 height 67
copy span "[GEOGRAPHIC_DATA], [GEOGRAPHIC_DATA]"
click at [6, 218] on div "← Déplacement vers la gauche → Déplacement vers la droite ↑ Déplacement vers le…" at bounding box center [385, 193] width 771 height 1750
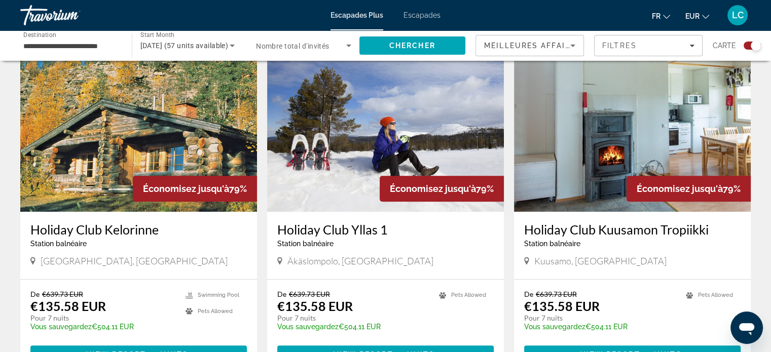
scroll to position [716, 0]
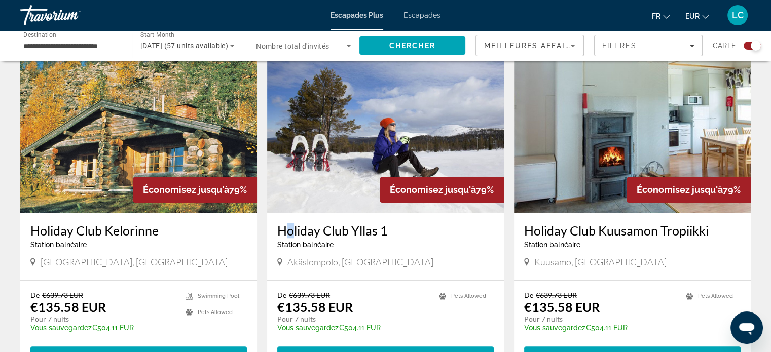
drag, startPoint x: 274, startPoint y: 219, endPoint x: 281, endPoint y: 206, distance: 14.5
click at [281, 213] on div "Holiday Club Yllas 1 Station balnéaire - Ceci est une station d'adultes seuleme…" at bounding box center [385, 246] width 237 height 67
drag, startPoint x: 286, startPoint y: 249, endPoint x: 385, endPoint y: 254, distance: 99.0
click at [385, 256] on div "Äkäslompolo, [GEOGRAPHIC_DATA]" at bounding box center [385, 261] width 216 height 11
copy span "Äkäslompolo, [GEOGRAPHIC_DATA]"
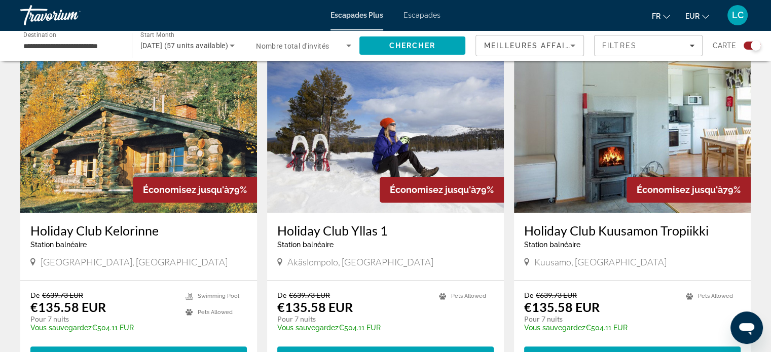
click at [510, 289] on app-exchanges-search-item "Économisez jusqu'à 79% Holiday Club Kuusamon [GEOGRAPHIC_DATA] balnéaire - Ceci…" at bounding box center [632, 213] width 247 height 324
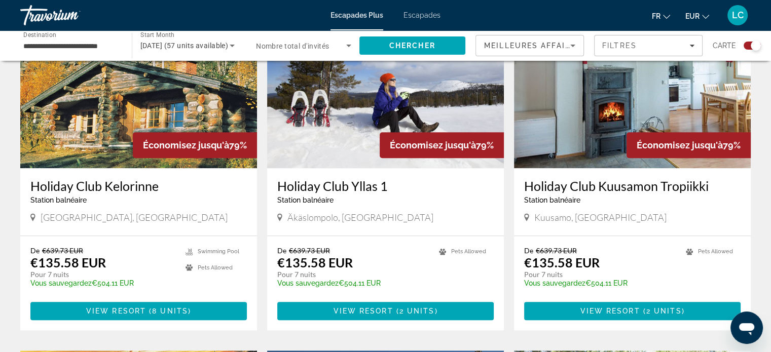
scroll to position [792, 0]
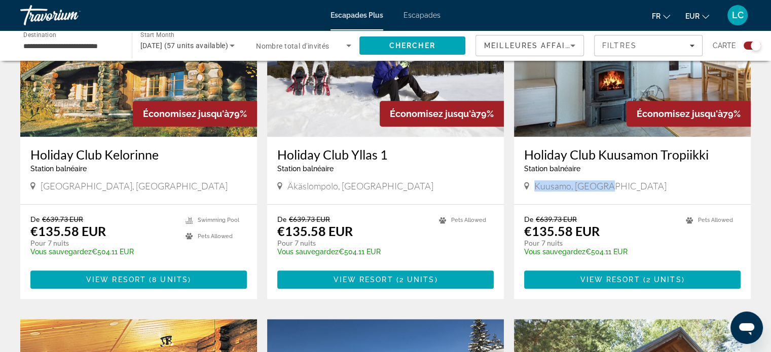
drag, startPoint x: 534, startPoint y: 175, endPoint x: 622, endPoint y: 174, distance: 88.2
click at [622, 180] on div "Kuusamo, [GEOGRAPHIC_DATA]" at bounding box center [632, 185] width 216 height 11
copy span "Kuusamo, [GEOGRAPHIC_DATA]"
click at [755, 192] on app-exchanges-search-item "Économisez jusqu'à 79% Holiday Club Kuusamon [GEOGRAPHIC_DATA] balnéaire - Ceci…" at bounding box center [632, 137] width 247 height 324
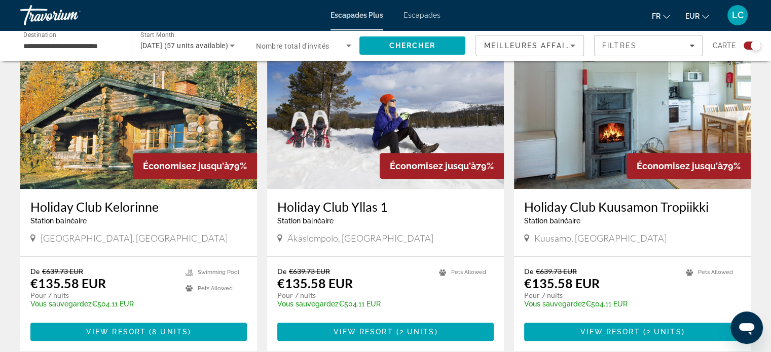
scroll to position [744, 0]
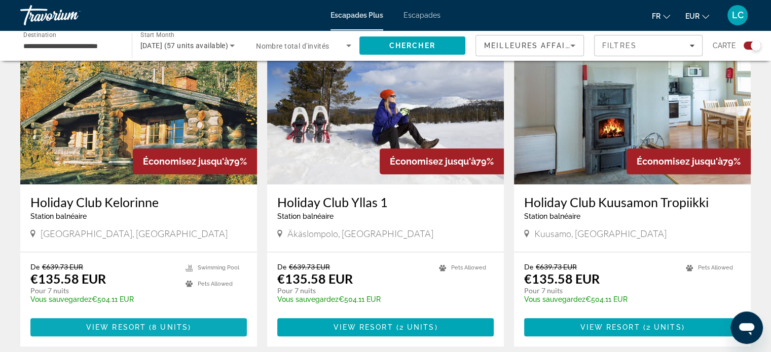
click at [144, 323] on span "View Resort" at bounding box center [116, 327] width 60 height 8
